Goal: Task Accomplishment & Management: Use online tool/utility

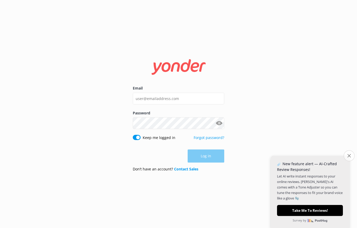
click at [353, 161] on button "Close survey" at bounding box center [349, 155] width 11 height 11
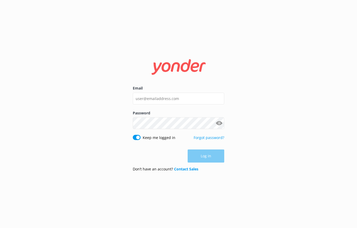
click at [205, 91] on label "Email" at bounding box center [178, 88] width 91 height 6
click at [205, 94] on input "Email" at bounding box center [178, 99] width 91 height 12
type input "[PERSON_NAME][EMAIL_ADDRESS][DOMAIN_NAME]"
click at [215, 156] on button "Log in" at bounding box center [206, 155] width 37 height 13
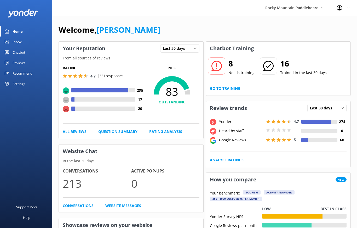
click at [231, 89] on link "Go to Training" at bounding box center [225, 88] width 31 height 6
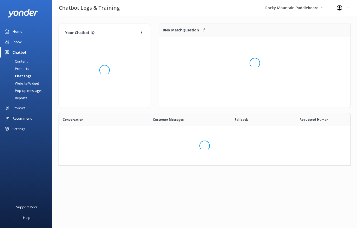
scroll to position [66, 191]
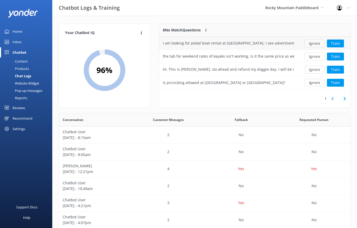
click at [314, 43] on button "Ignore" at bounding box center [315, 43] width 20 height 8
click at [337, 93] on div "1 2" at bounding box center [255, 98] width 192 height 18
click at [331, 99] on link "2" at bounding box center [332, 98] width 7 height 5
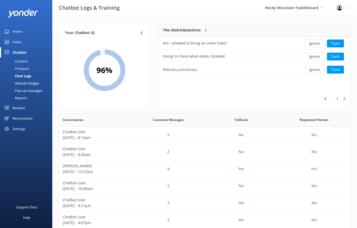
scroll to position [53, 191]
click at [316, 44] on button "Ignore" at bounding box center [315, 43] width 20 height 8
click at [317, 55] on button "Ignore" at bounding box center [315, 57] width 20 height 8
click at [319, 57] on button "Ignore" at bounding box center [315, 57] width 20 height 8
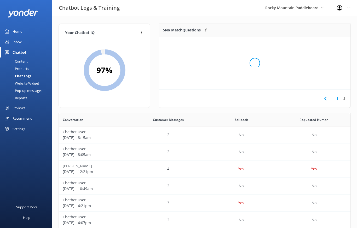
scroll to position [26, 191]
click at [320, 44] on button "Ignore" at bounding box center [315, 43] width 20 height 8
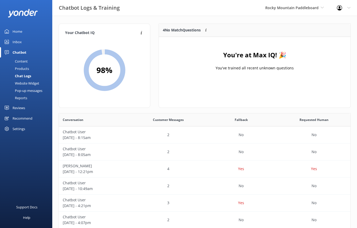
scroll to position [66, 191]
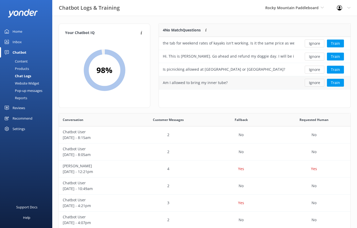
click at [320, 82] on button "Ignore" at bounding box center [315, 83] width 20 height 8
